Goal: Information Seeking & Learning: Learn about a topic

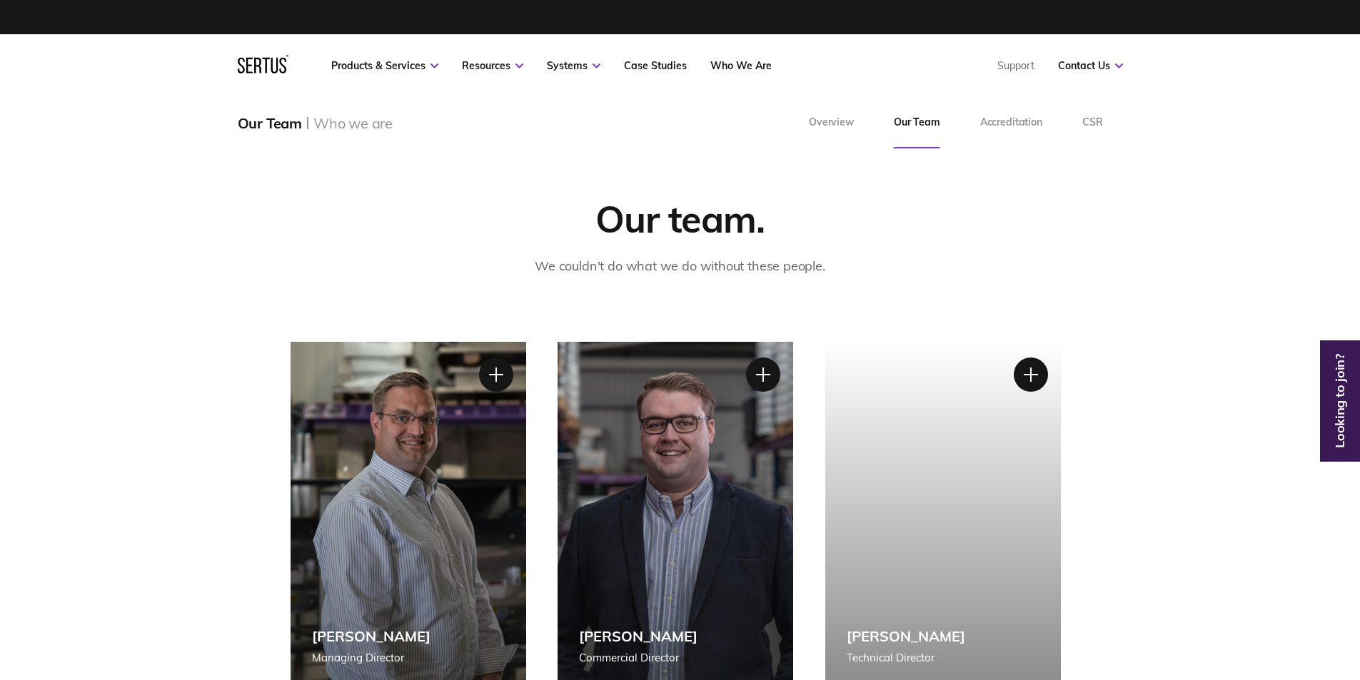
click at [433, 66] on icon at bounding box center [434, 66] width 8 height 5
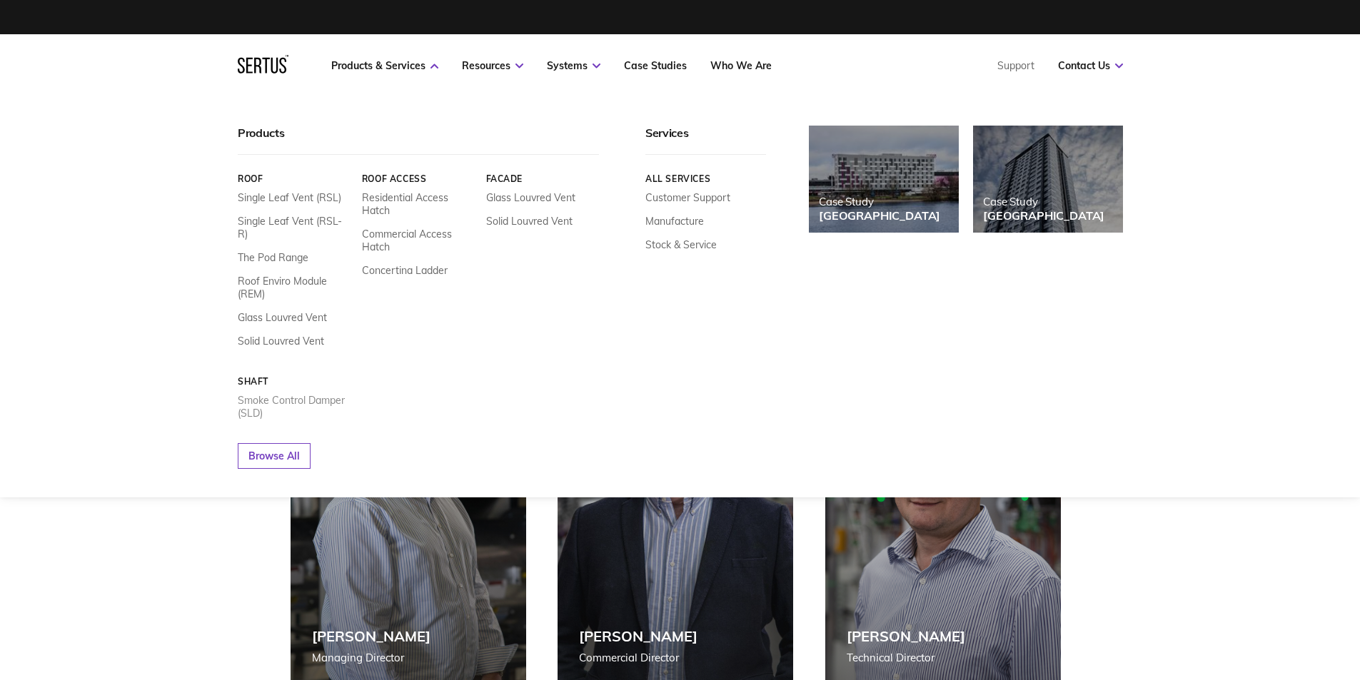
click at [280, 394] on link "Smoke Control Damper (SLD)" at bounding box center [295, 407] width 114 height 26
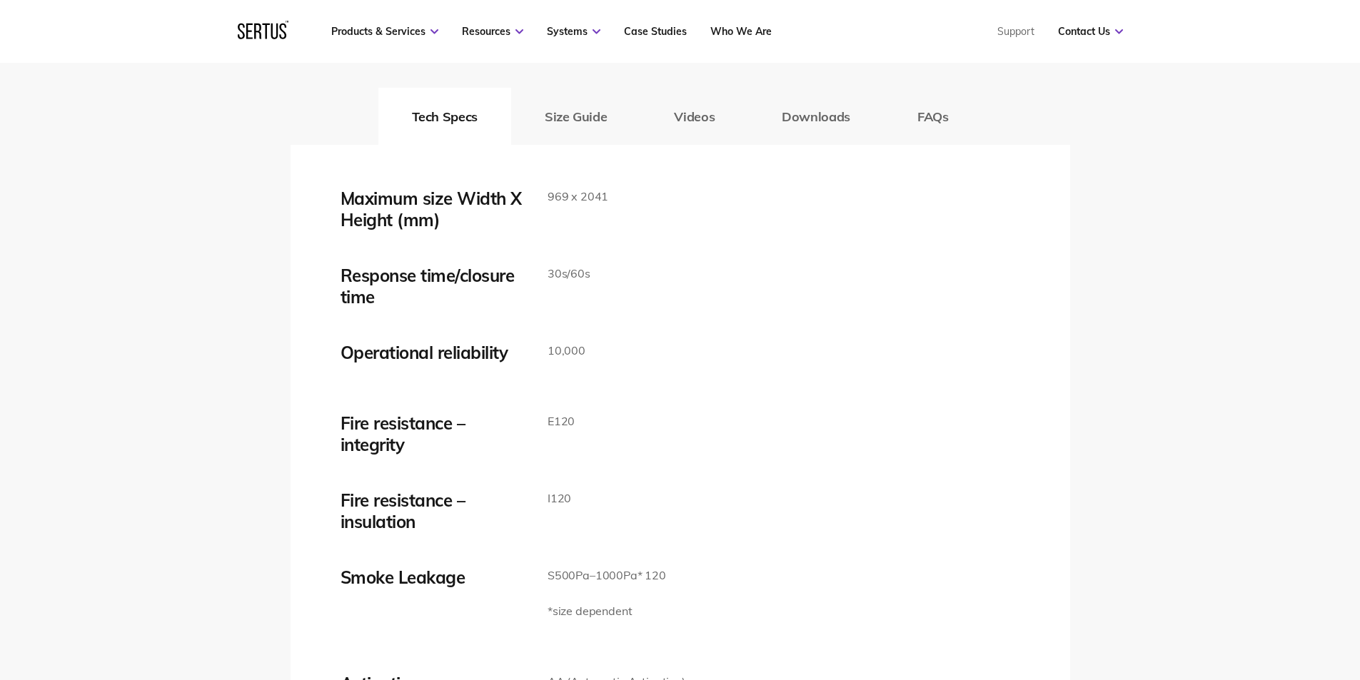
scroll to position [2356, 0]
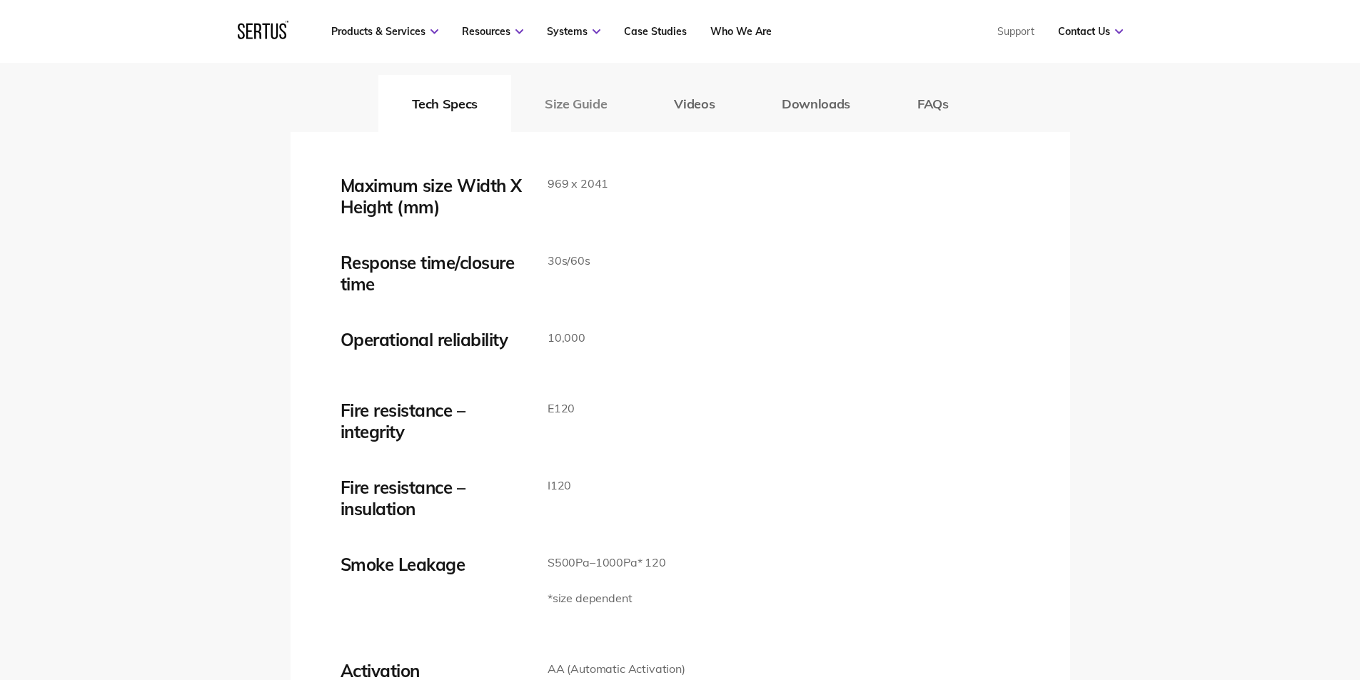
click at [611, 100] on button "Size Guide" at bounding box center [575, 103] width 129 height 57
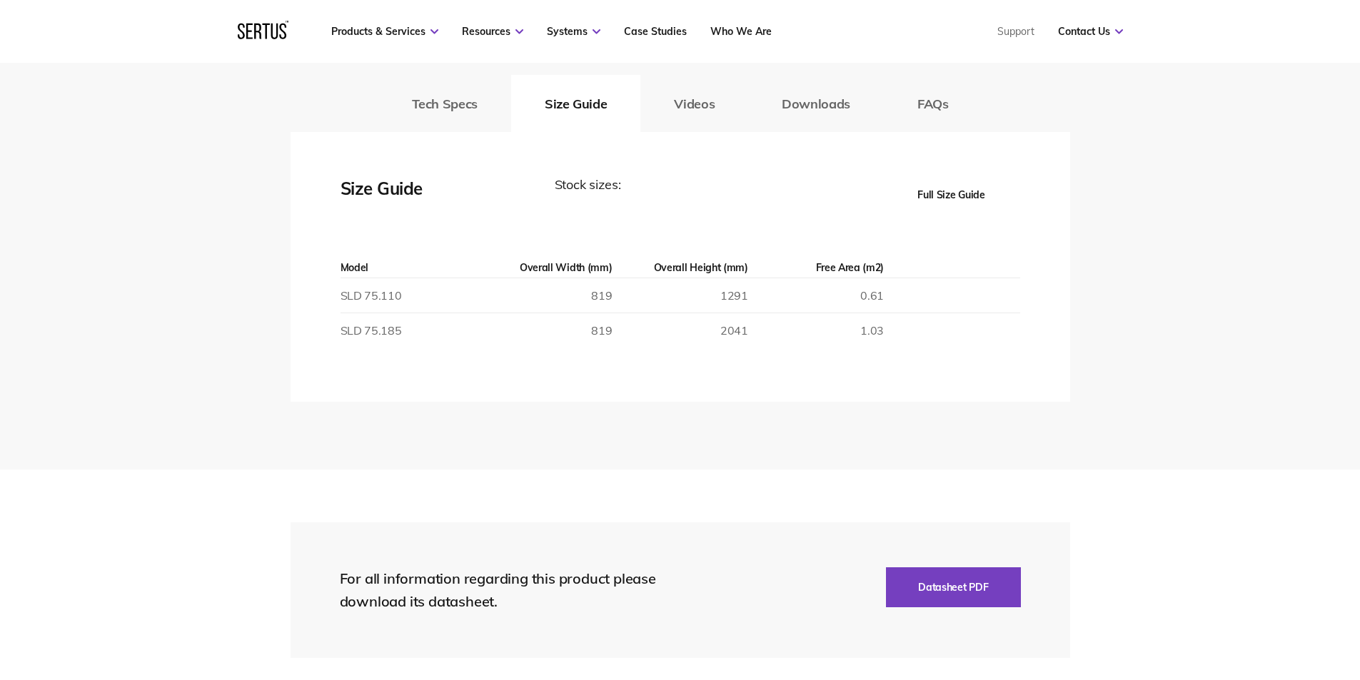
click at [939, 202] on button "Full Size Guide" at bounding box center [951, 195] width 137 height 40
click at [965, 197] on button "Full Size Guide" at bounding box center [951, 195] width 137 height 40
click at [927, 195] on button "Full Size Guide" at bounding box center [951, 195] width 137 height 40
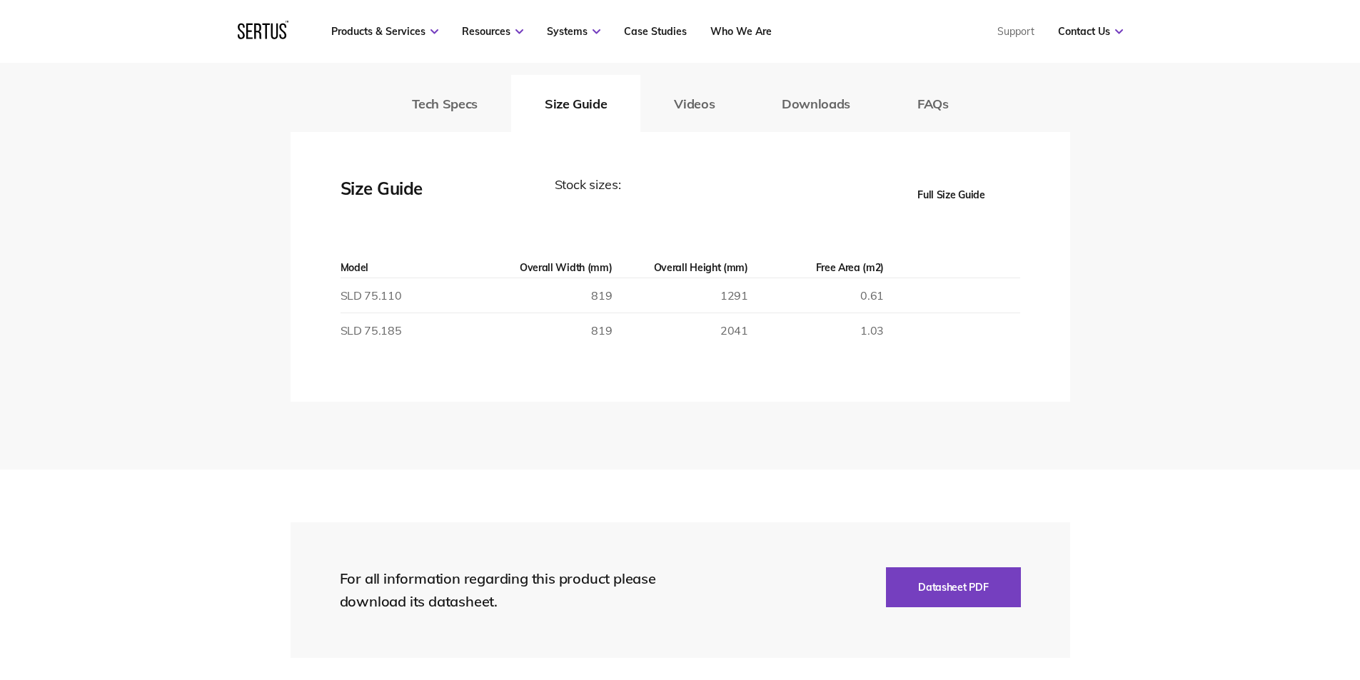
click at [927, 195] on button "Full Size Guide" at bounding box center [951, 195] width 137 height 40
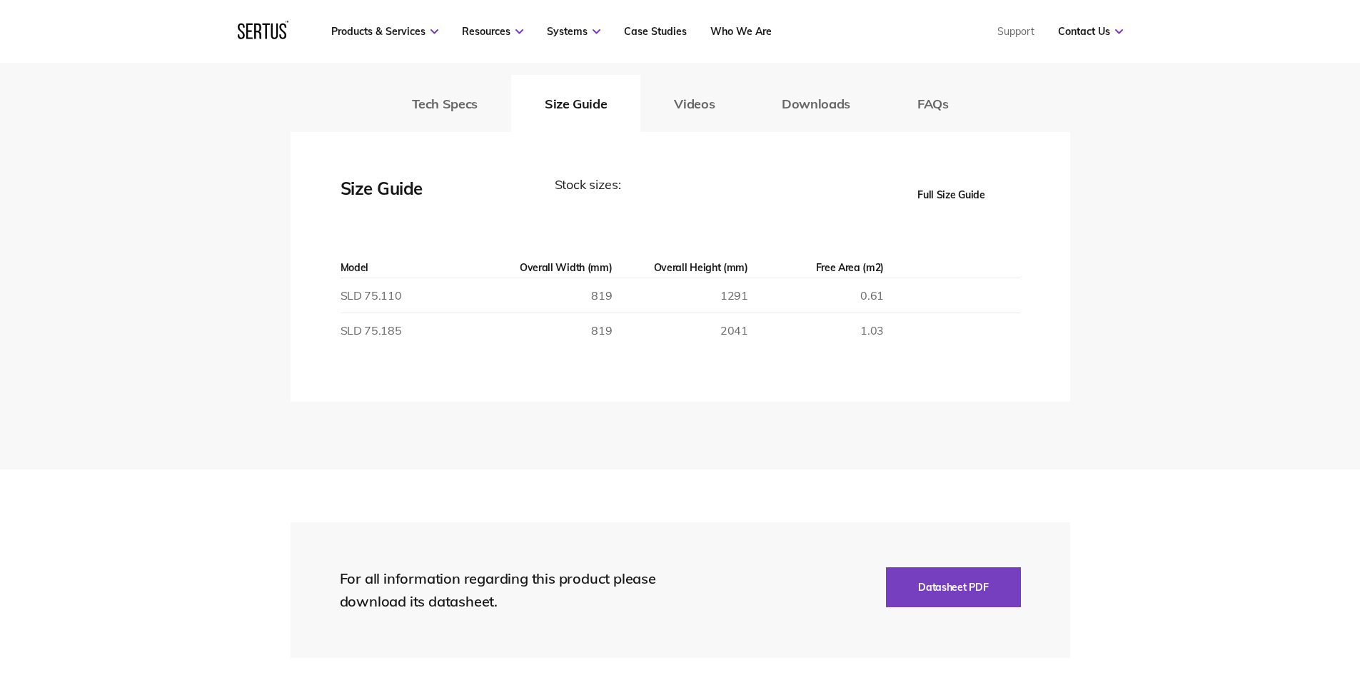
click at [927, 195] on button "Full Size Guide" at bounding box center [951, 195] width 137 height 40
click at [957, 588] on button "Datasheet PDF" at bounding box center [953, 588] width 134 height 40
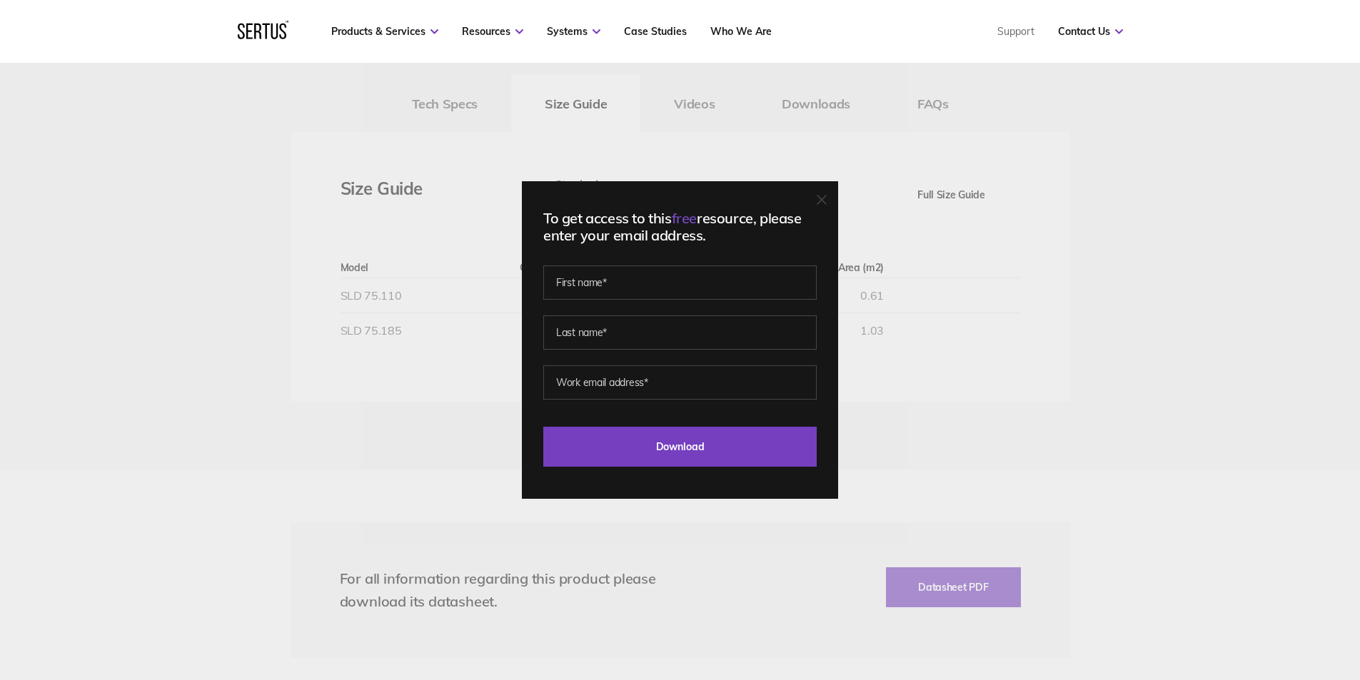
click at [990, 377] on div "To get access to this free resource, please enter your email address. Last Down…" at bounding box center [680, 340] width 1360 height 680
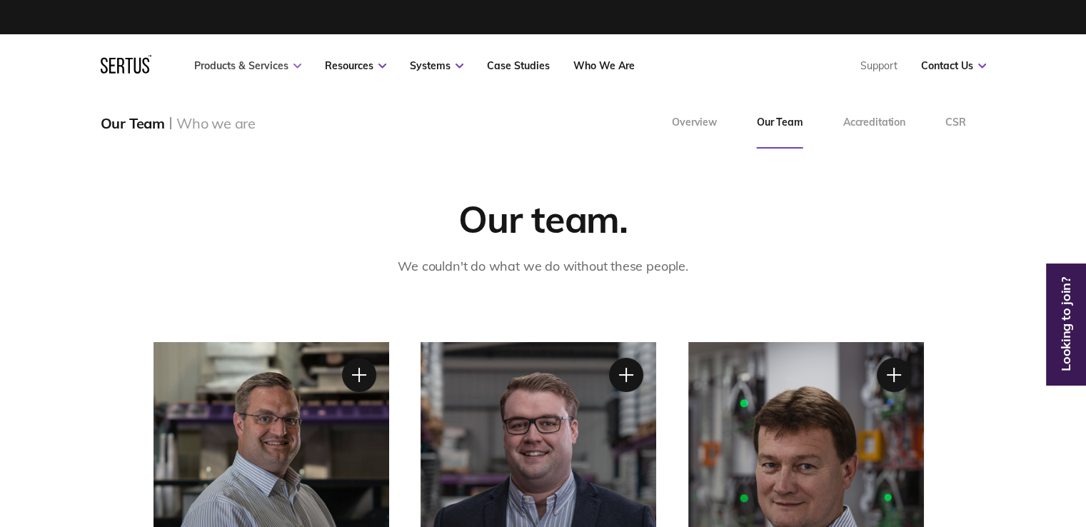
click at [236, 71] on link "Products & Services" at bounding box center [247, 65] width 107 height 13
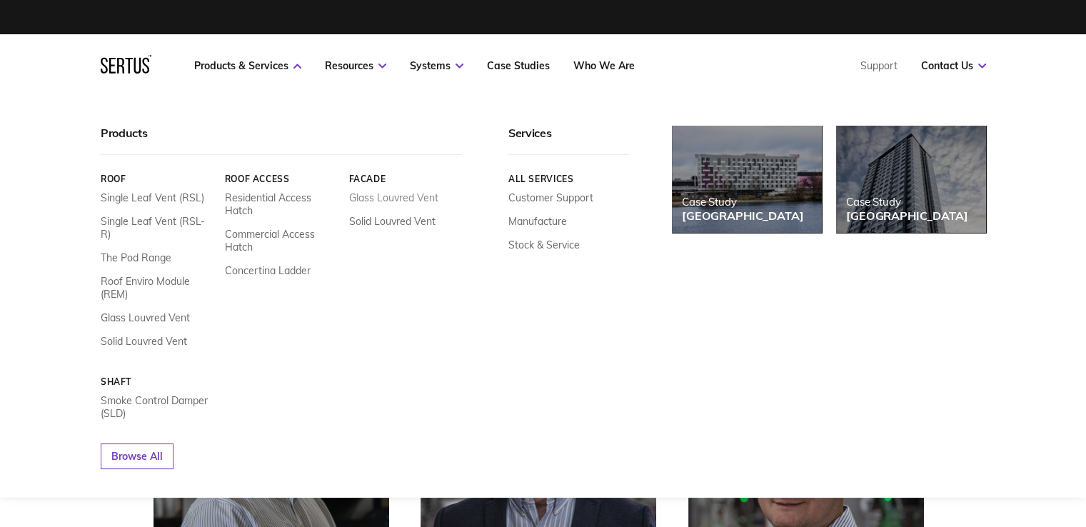
click at [391, 198] on link "Glass Louvred Vent" at bounding box center [392, 197] width 89 height 13
click at [360, 224] on link "Solid Louvred Vent" at bounding box center [391, 221] width 86 height 13
click at [157, 394] on link "Smoke Control Damper (SLD)" at bounding box center [158, 407] width 114 height 26
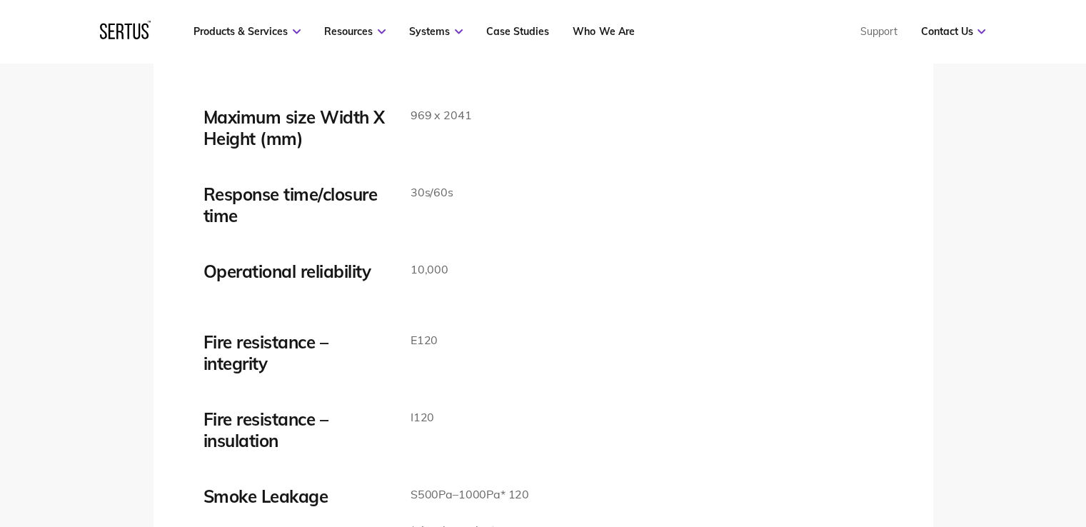
scroll to position [2213, 0]
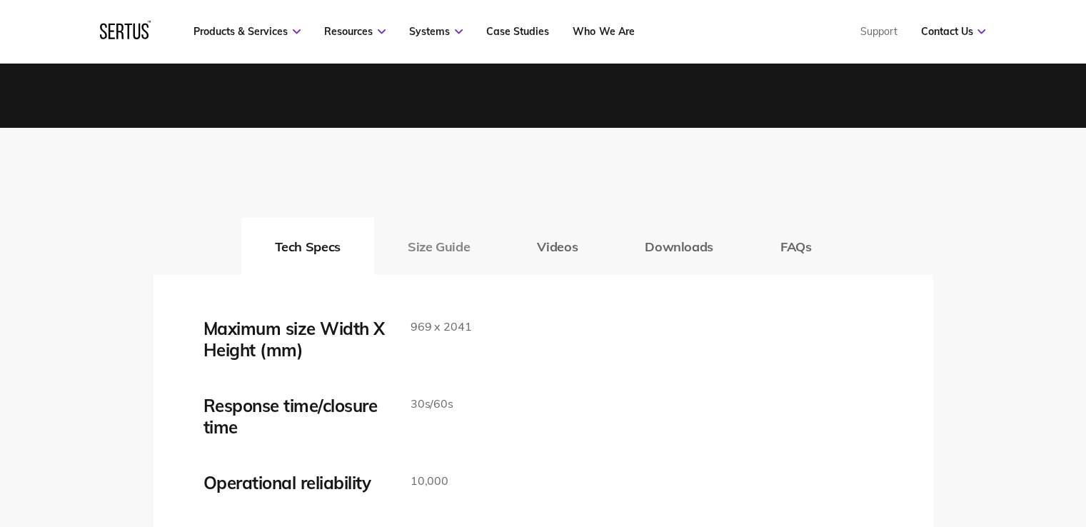
click at [426, 246] on button "Size Guide" at bounding box center [438, 246] width 129 height 57
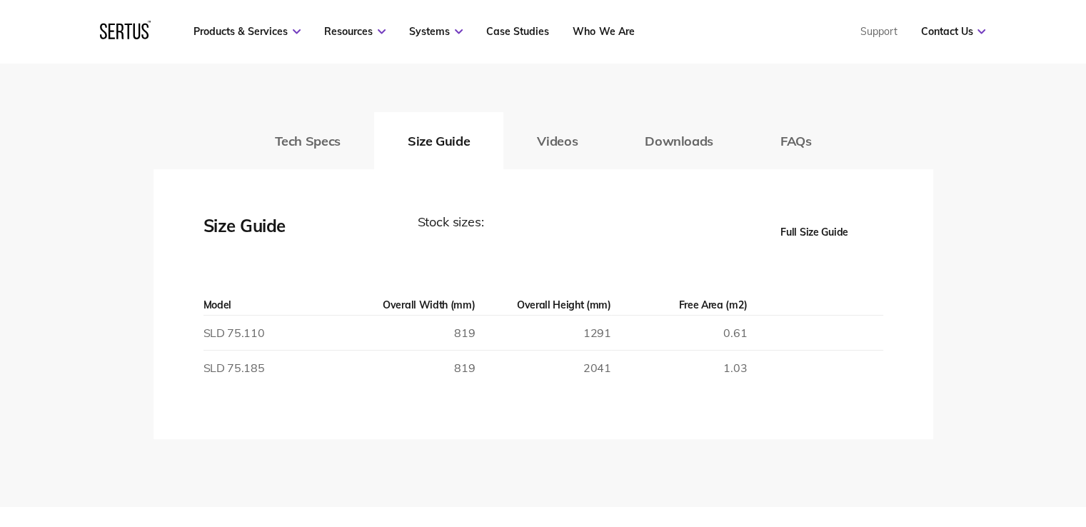
scroll to position [2427, 0]
